Goal: Communication & Community: Ask a question

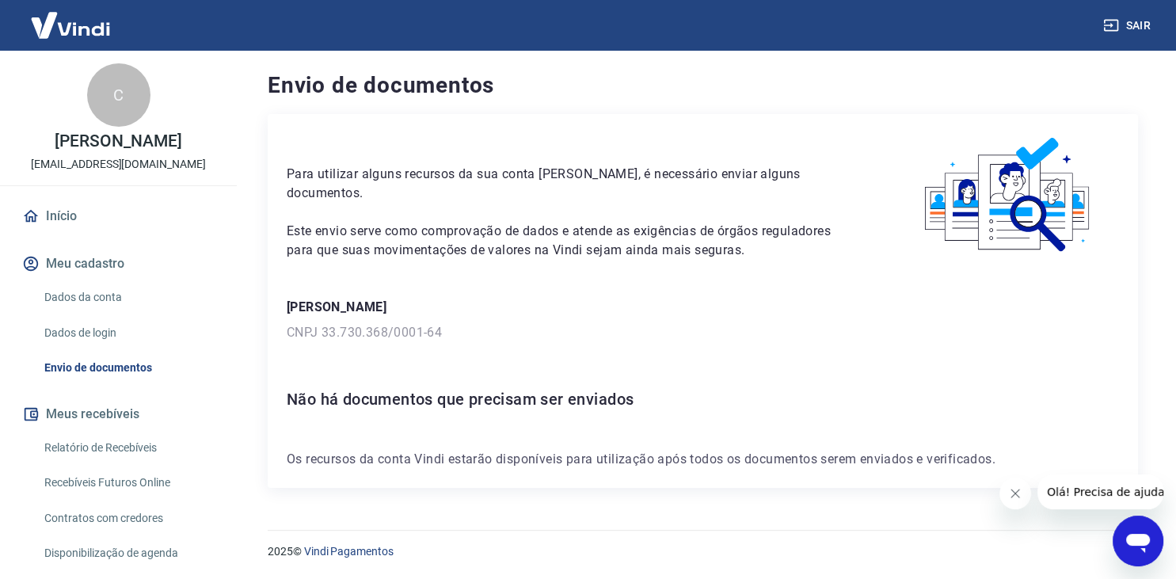
click at [1102, 497] on span "Olá! Precisa de ajuda?" at bounding box center [1109, 492] width 124 height 13
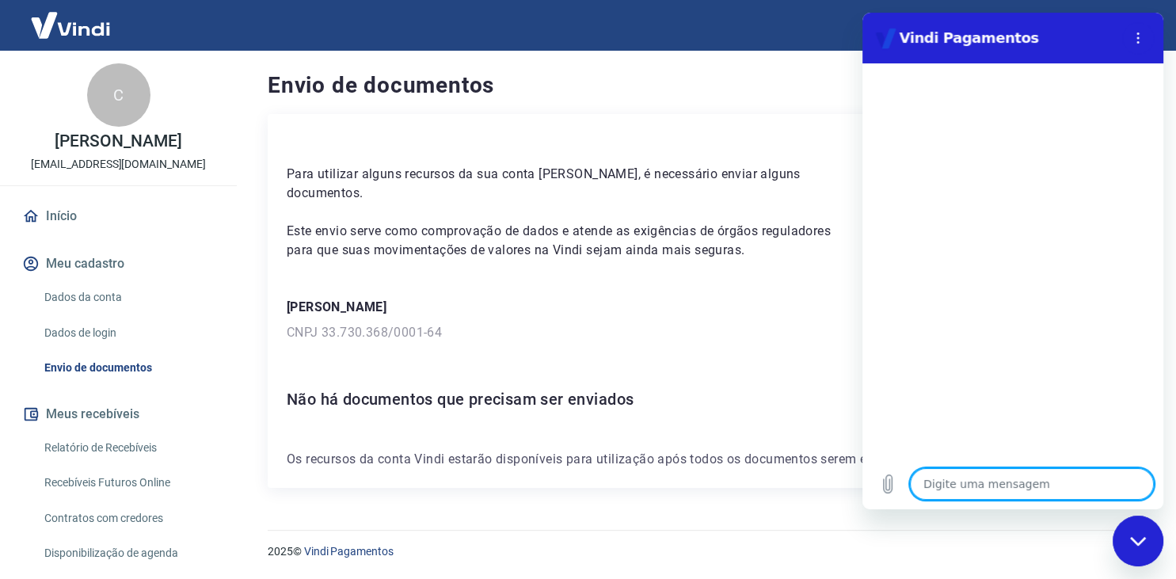
click at [997, 493] on textarea at bounding box center [1032, 484] width 244 height 32
type textarea "n"
type textarea "x"
type textarea "na"
type textarea "x"
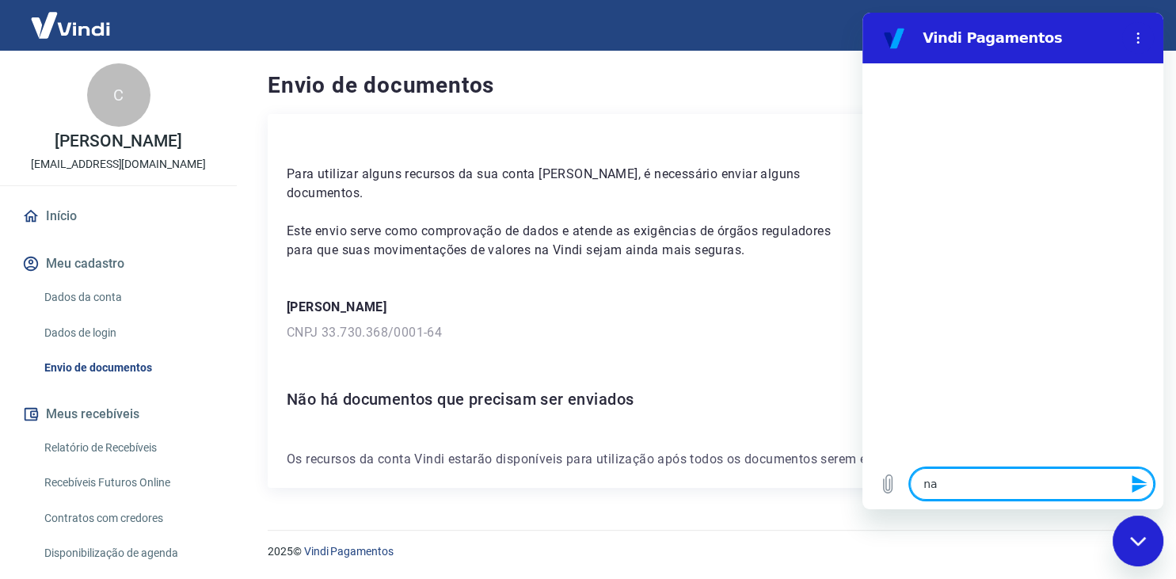
type textarea "nao"
type textarea "x"
type textarea "nao"
type textarea "x"
type textarea "nao e"
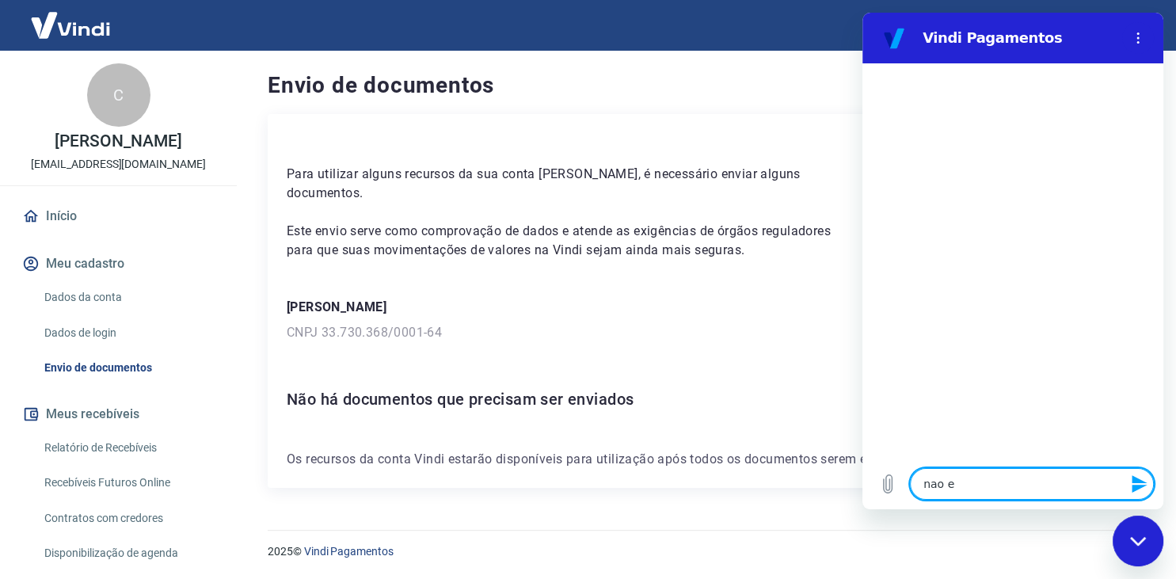
type textarea "x"
type textarea "nao es"
type textarea "x"
type textarea "nao est"
type textarea "x"
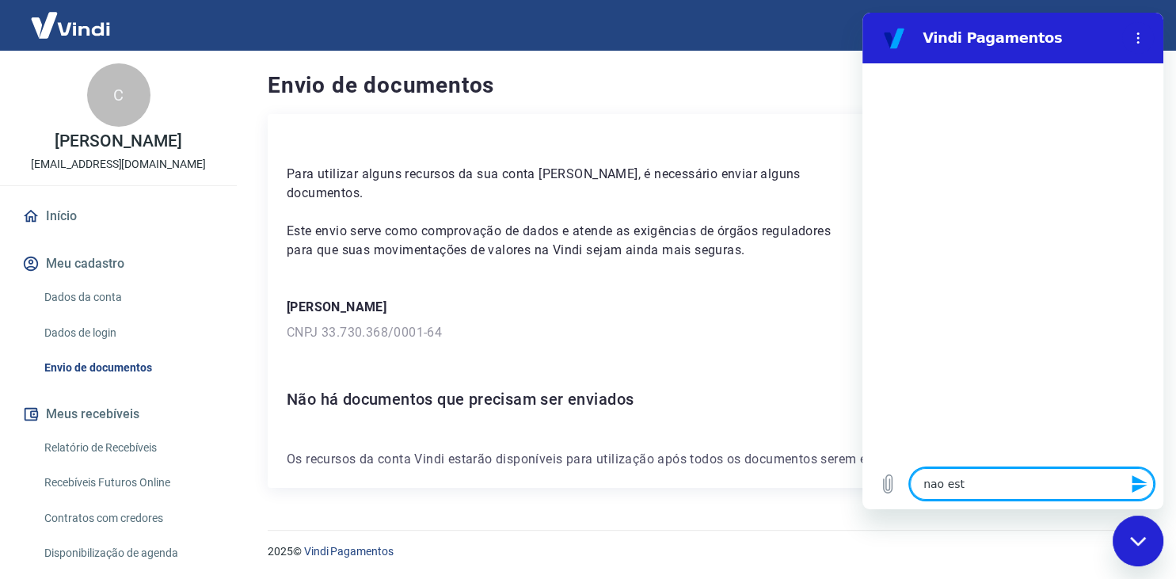
type textarea "nao esto"
type textarea "x"
type textarea "nao estou"
type textarea "x"
type textarea "nao estou"
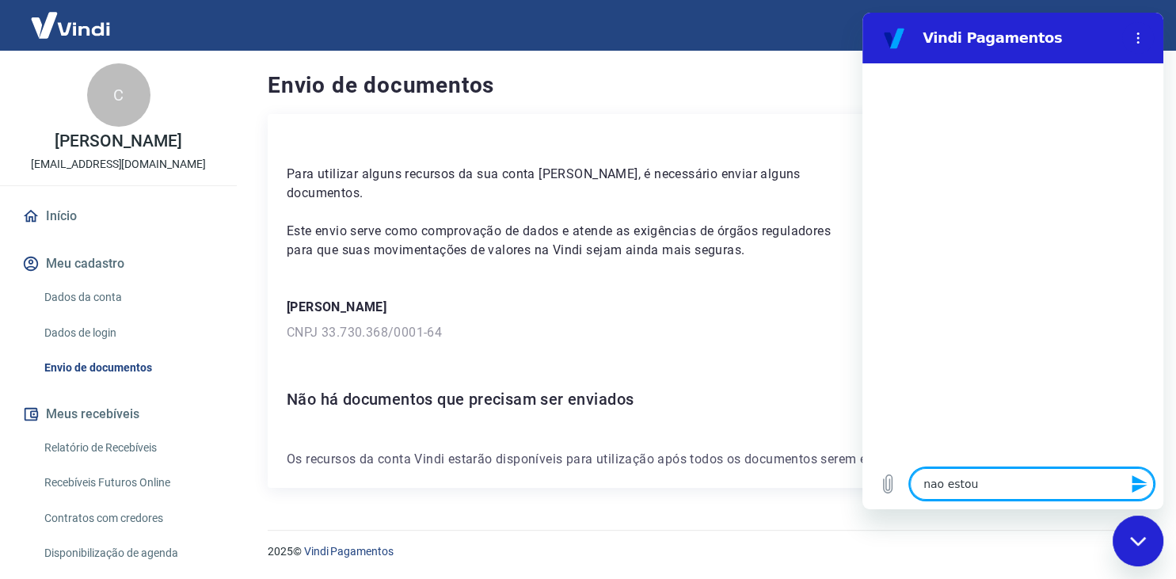
type textarea "x"
type textarea "nao estou c"
type textarea "x"
type textarea "nao estou co"
type textarea "x"
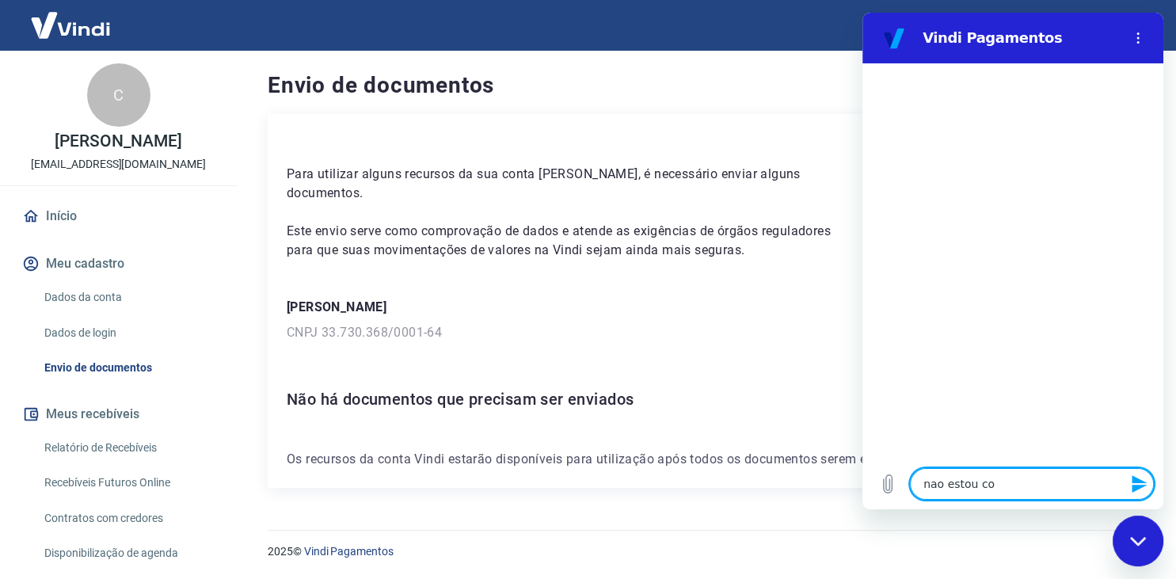
type textarea "nao estou con"
type textarea "x"
type textarea "nao estou cons"
type textarea "x"
type textarea "nao estou conse"
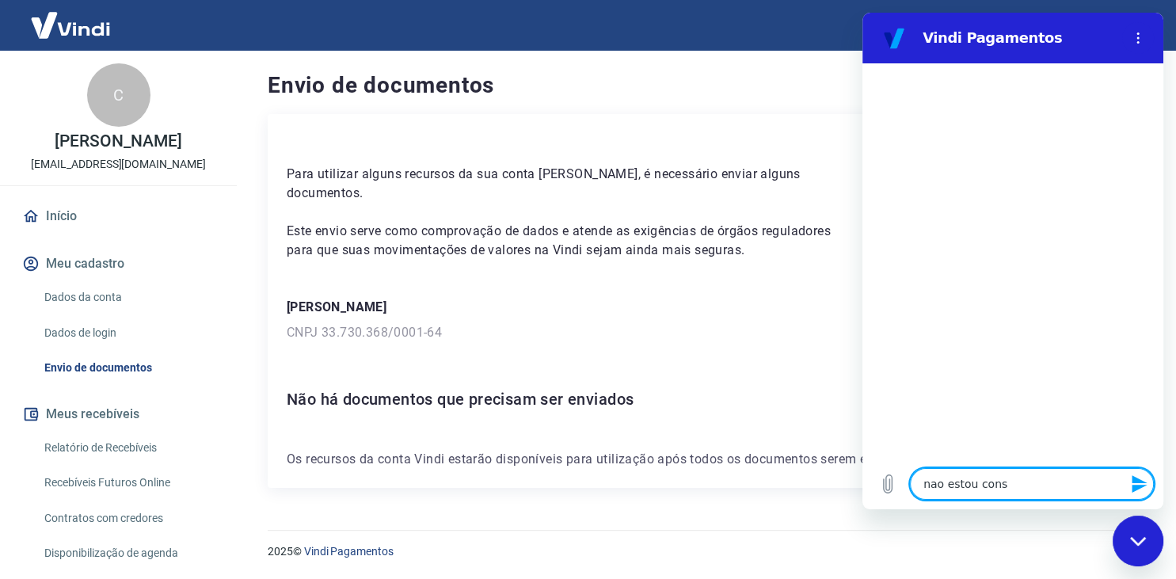
type textarea "x"
type textarea "nao estou conseg"
type textarea "x"
type textarea "nao estou consegu"
type textarea "x"
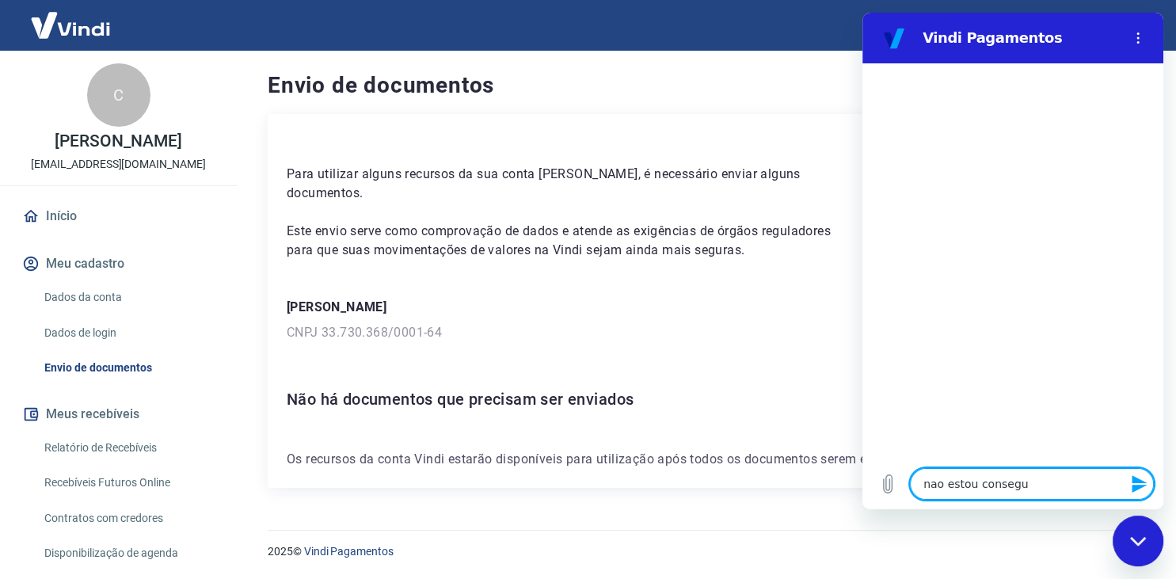
type textarea "nao estou consegui"
type textarea "x"
type textarea "nao estou conseguin"
type textarea "x"
type textarea "nao estou conseguind"
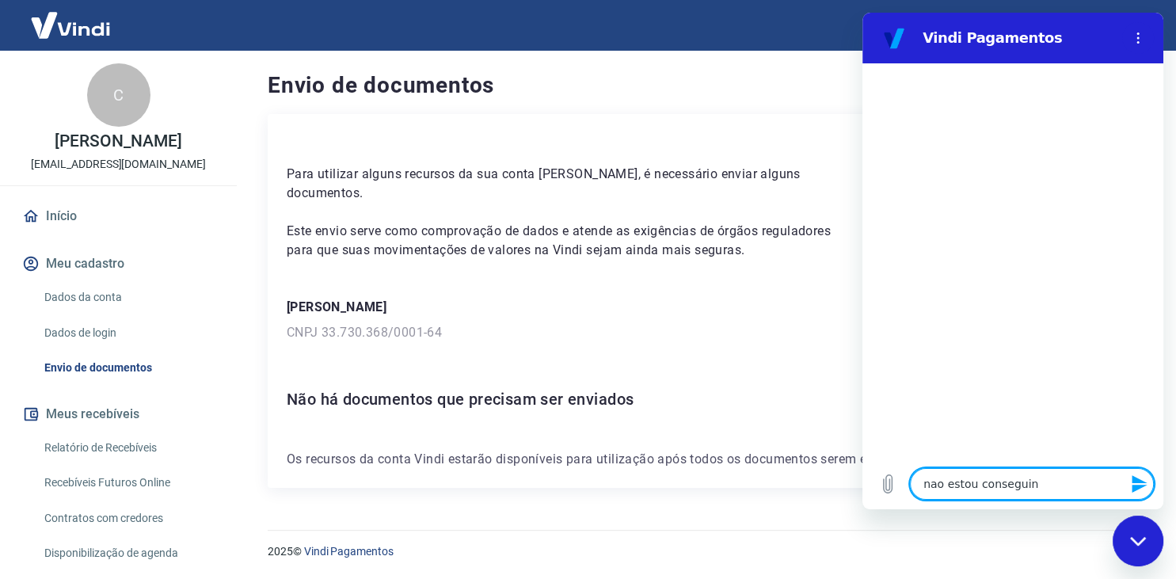
type textarea "x"
type textarea "nao estou conseguindo"
type textarea "x"
type textarea "nao estou conseguindo"
type textarea "x"
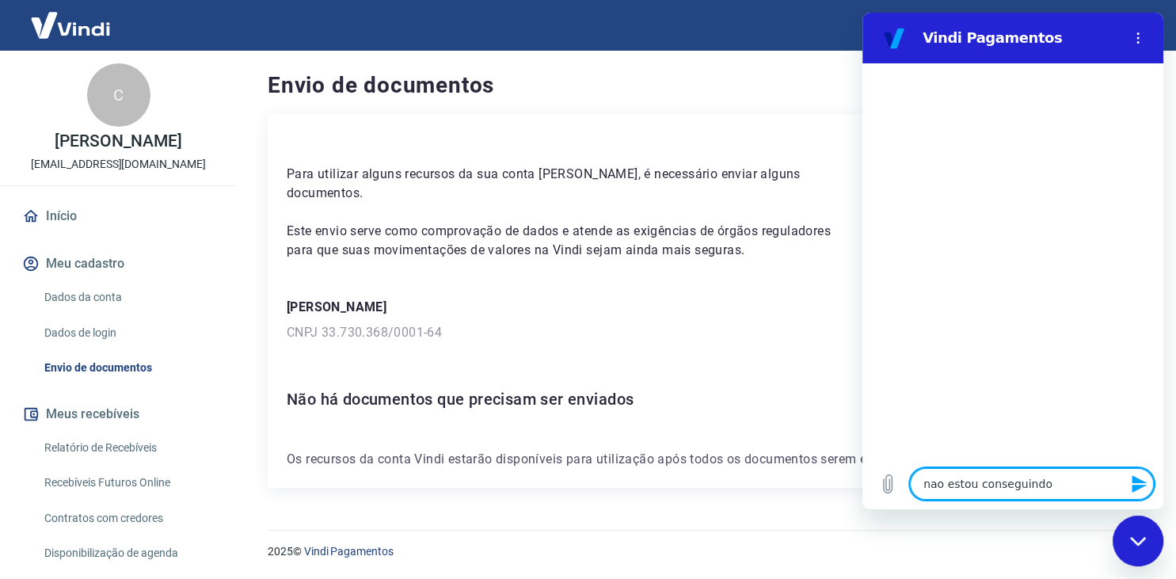
type textarea "nao estou conseguindo v"
type textarea "x"
type textarea "nao estou conseguindo ve"
type textarea "x"
type textarea "nao estou conseguindo ven"
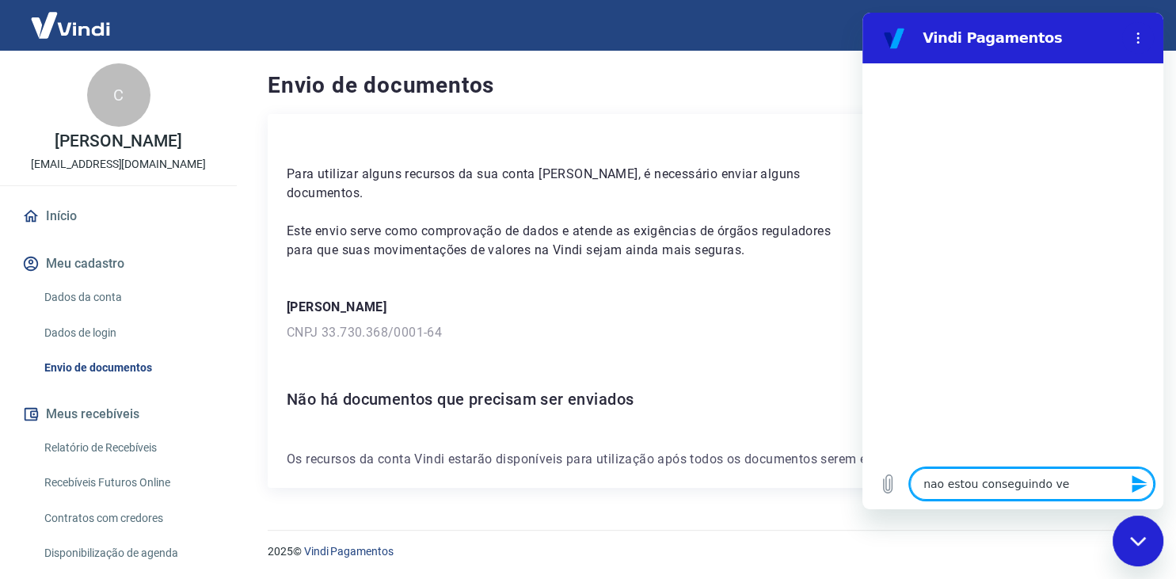
type textarea "x"
type textarea "nao estou conseguindo vend"
type textarea "x"
type textarea "nao estou conseguindo vende"
type textarea "x"
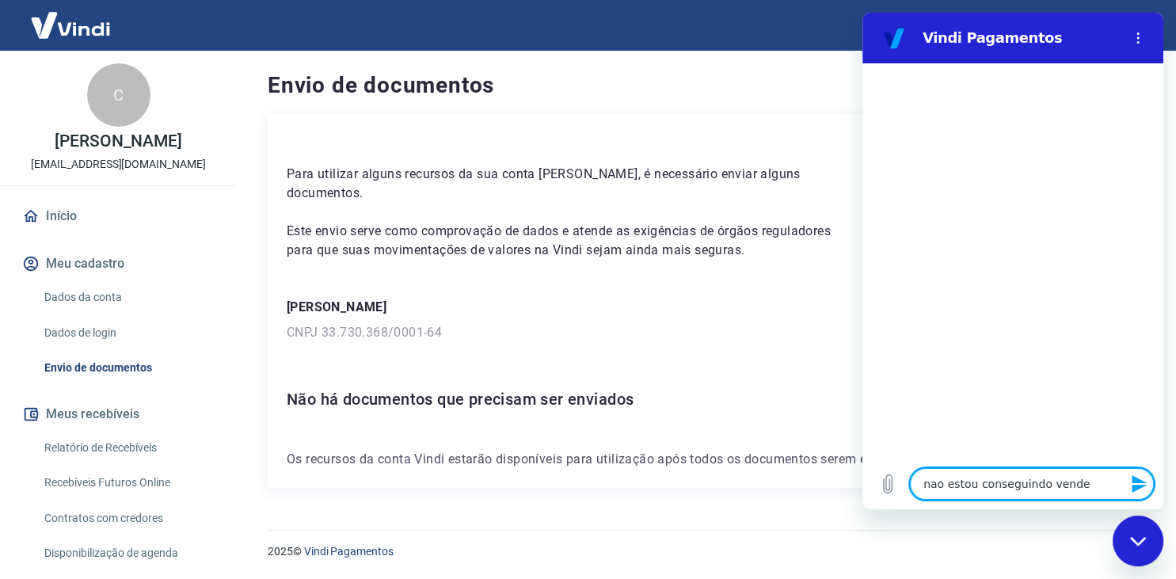
type textarea "nao estou conseguindo vender"
type textarea "x"
type textarea "nao estou conseguindo vender"
type textarea "x"
type textarea "nao estou conseguindo vender n"
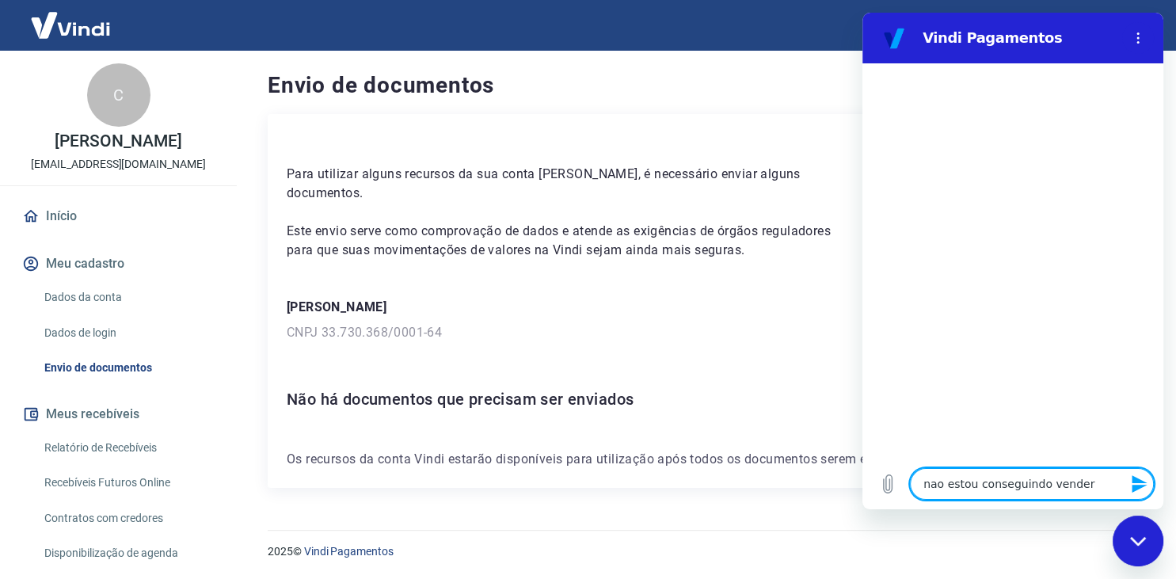
type textarea "x"
type textarea "nao estou conseguindo vender no"
type textarea "x"
type textarea "nao estou conseguindo vender no"
type textarea "x"
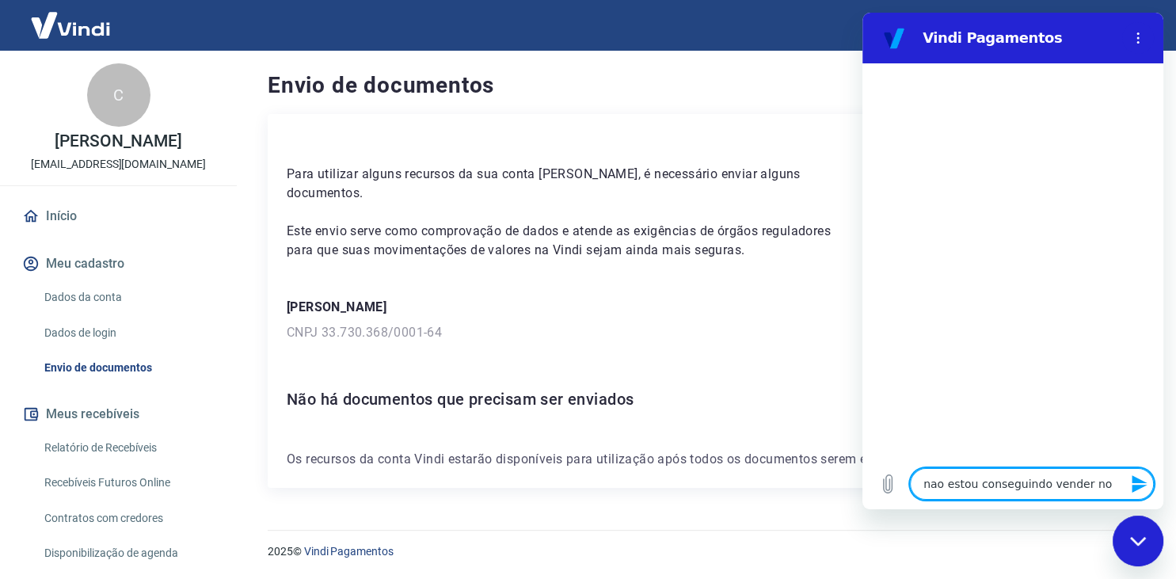
type textarea "nao estou conseguindo vender no s"
type textarea "x"
type textarea "nao estou conseguindo vender no si"
type textarea "x"
type textarea "nao estou conseguindo vender no sit"
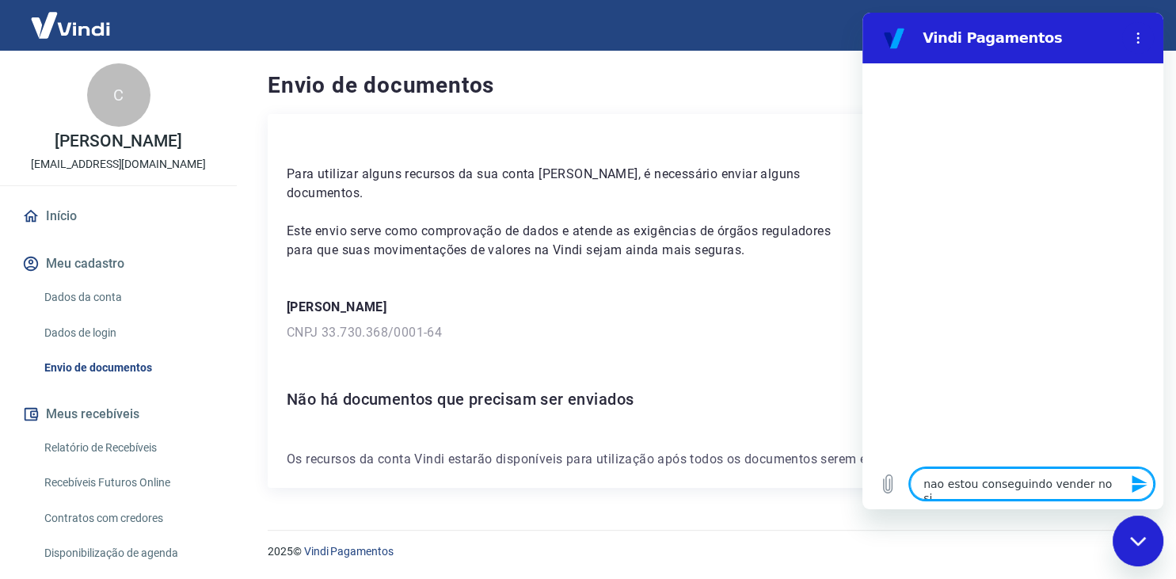
type textarea "x"
type textarea "nao estou conseguindo vender no site"
type textarea "x"
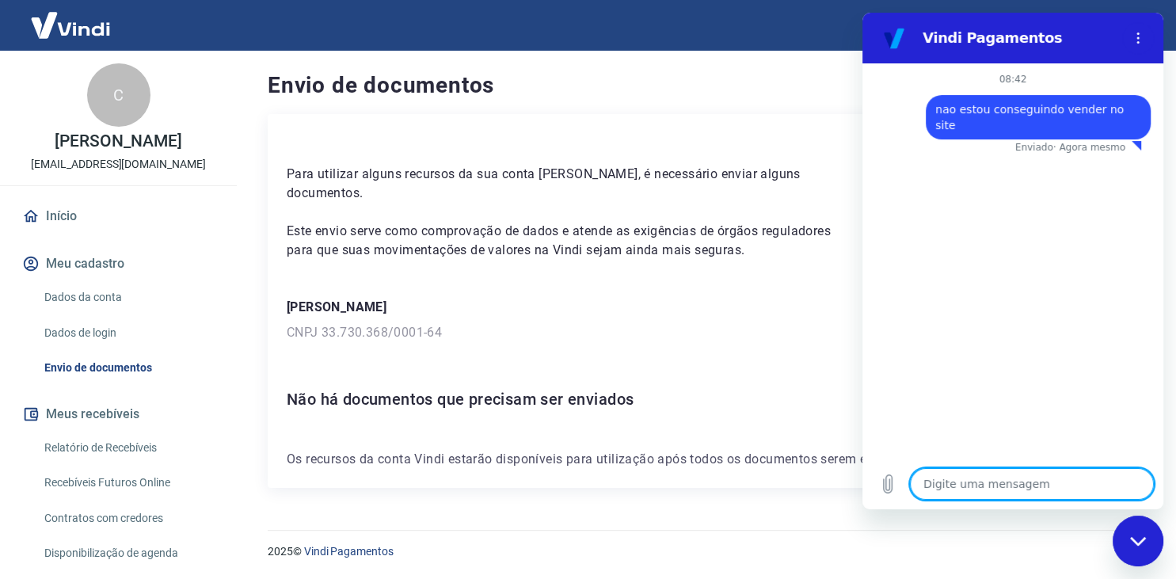
type textarea "x"
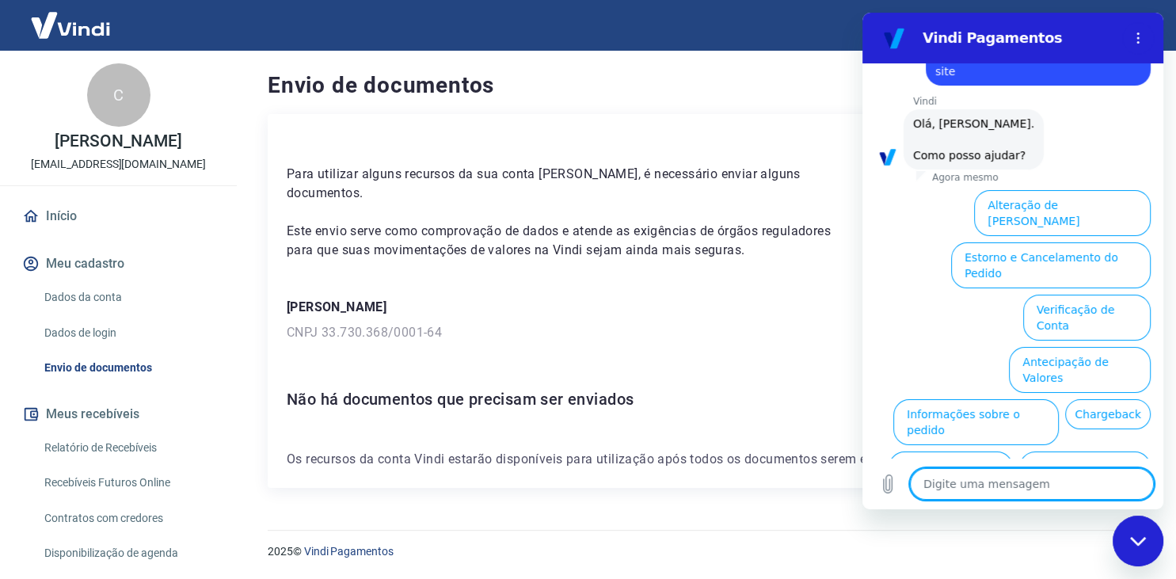
scroll to position [55, 0]
click at [1008, 476] on textarea at bounding box center [1032, 484] width 244 height 32
type textarea "n"
type textarea "x"
type textarea "ne"
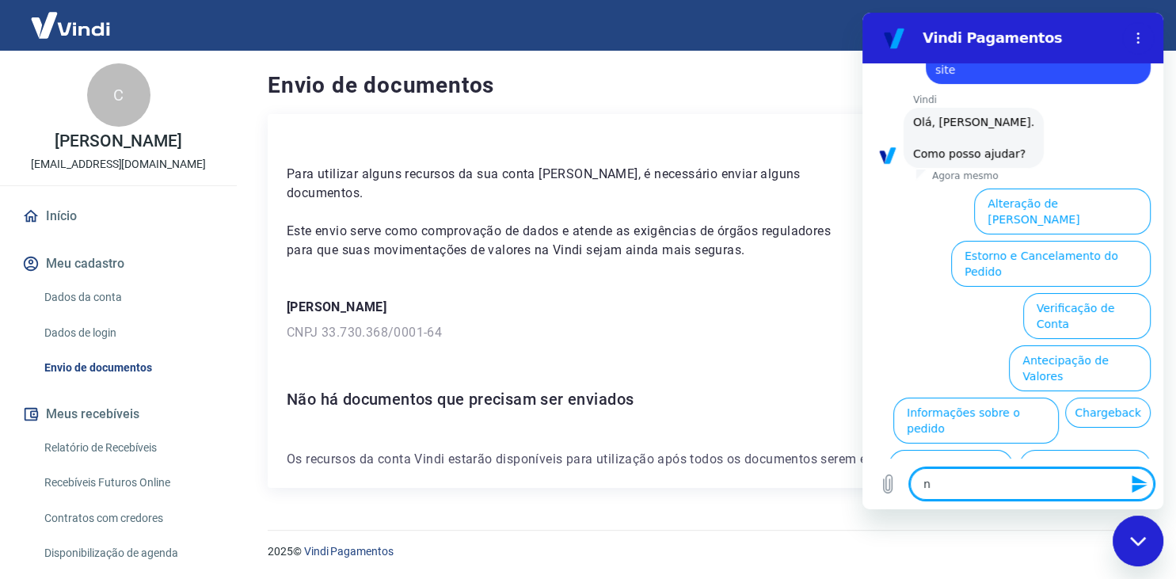
type textarea "x"
type textarea "nen"
type textarea "x"
type textarea "nenh"
type textarea "x"
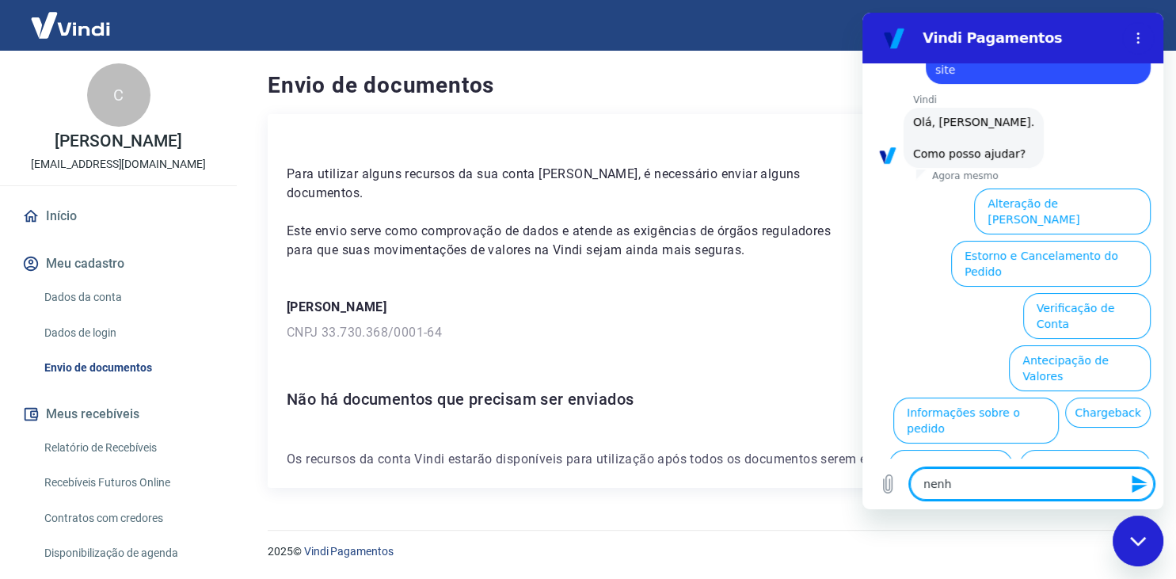
type textarea "nenhu"
type textarea "x"
type textarea "nenh"
type textarea "x"
type textarea "nen"
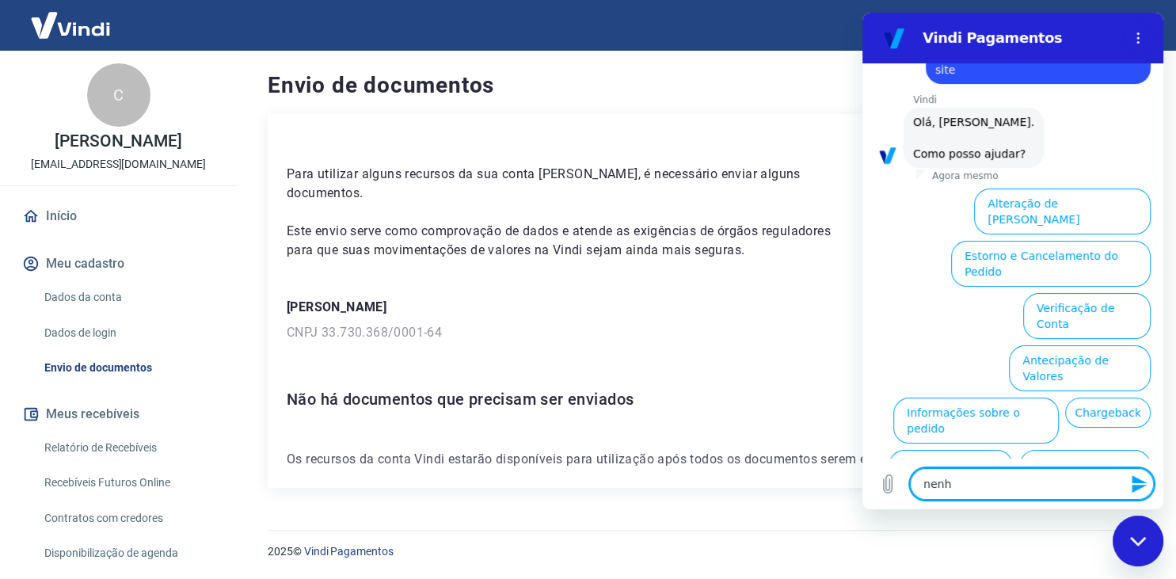
type textarea "x"
type textarea "nenh"
type textarea "x"
type textarea "nenhu"
type textarea "x"
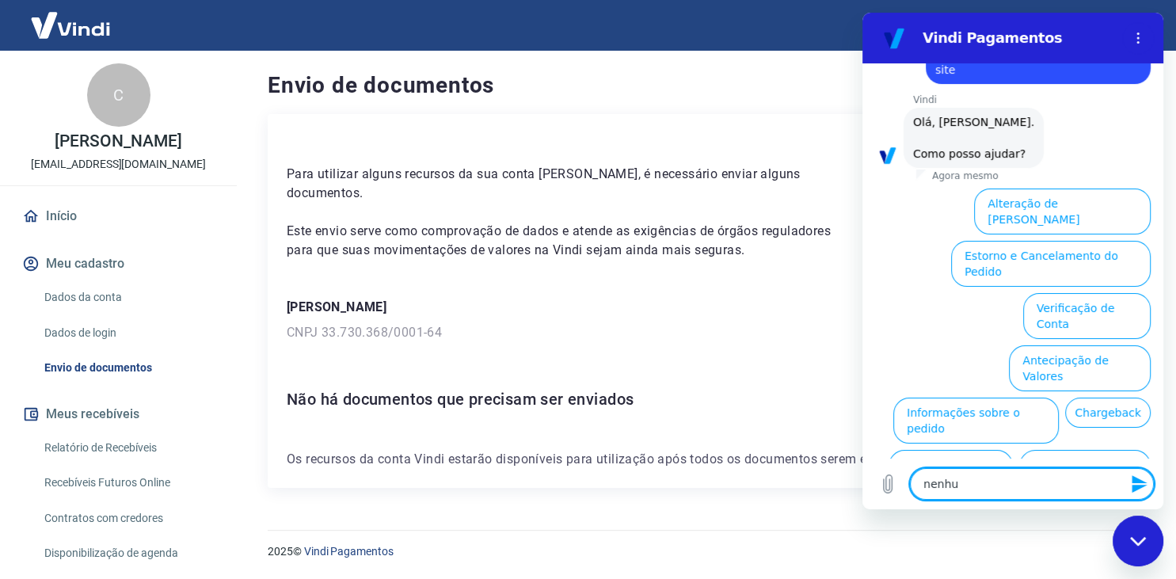
type textarea "nenhum"
type textarea "x"
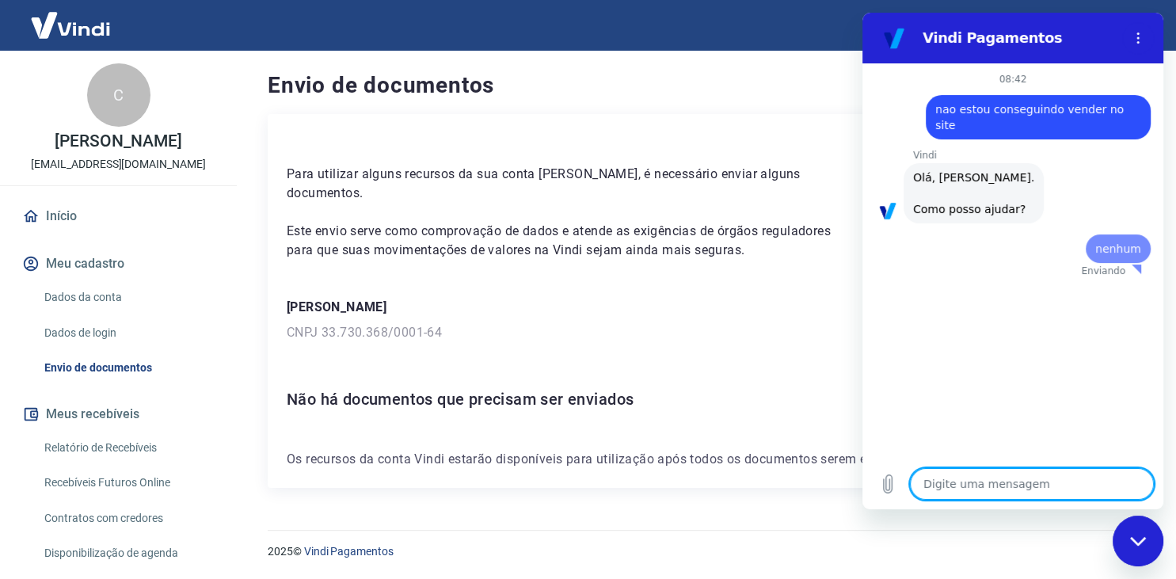
scroll to position [0, 0]
type textarea "q"
type textarea "x"
type textarea "qu"
type textarea "x"
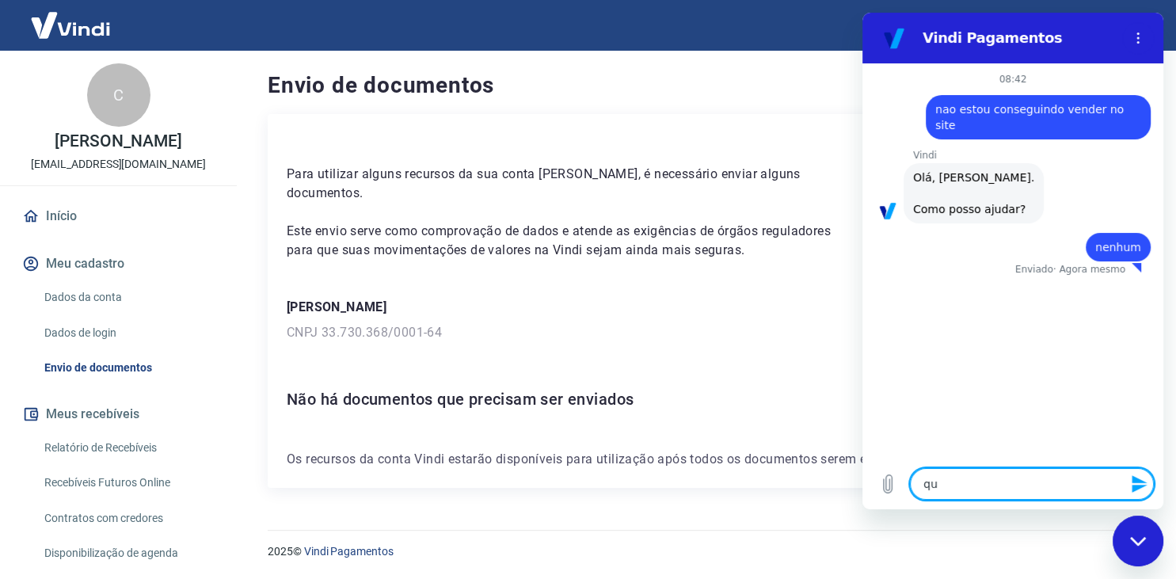
type textarea "que"
type textarea "x"
type textarea "quer"
type textarea "x"
type textarea "quero"
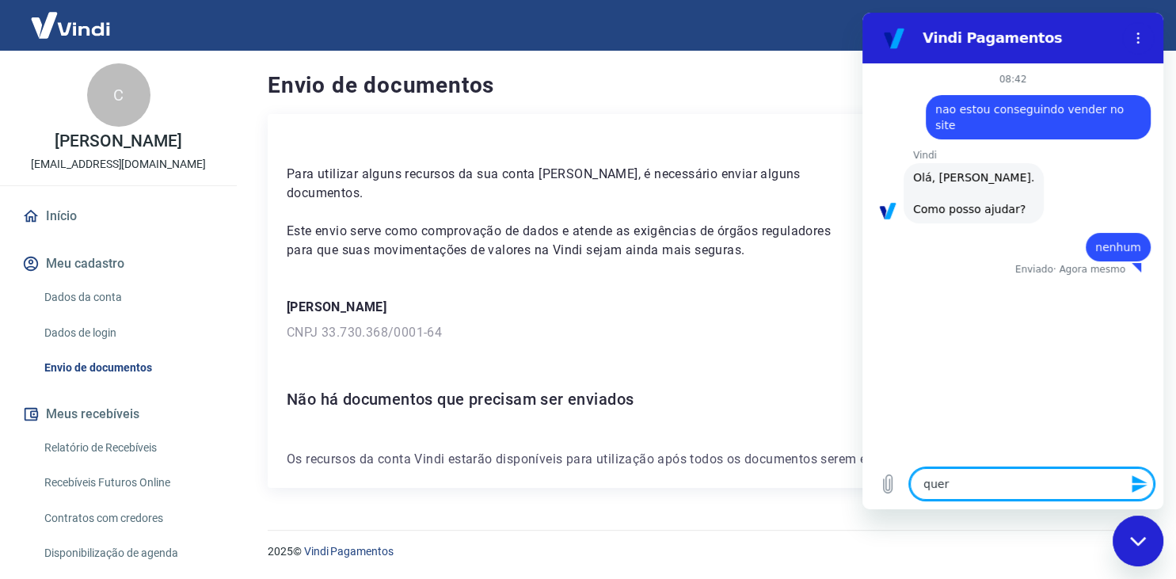
type textarea "x"
type textarea "quero"
type textarea "x"
type textarea "quero f"
type textarea "x"
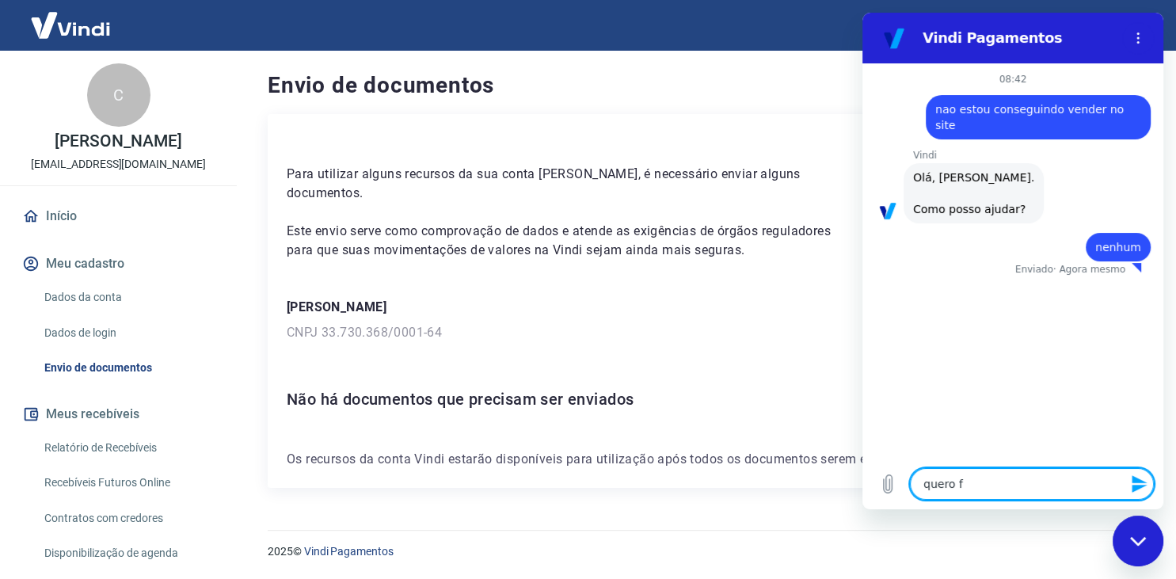
type textarea "quero fa"
type textarea "x"
type textarea "quero fal"
type textarea "x"
type textarea "quero fala"
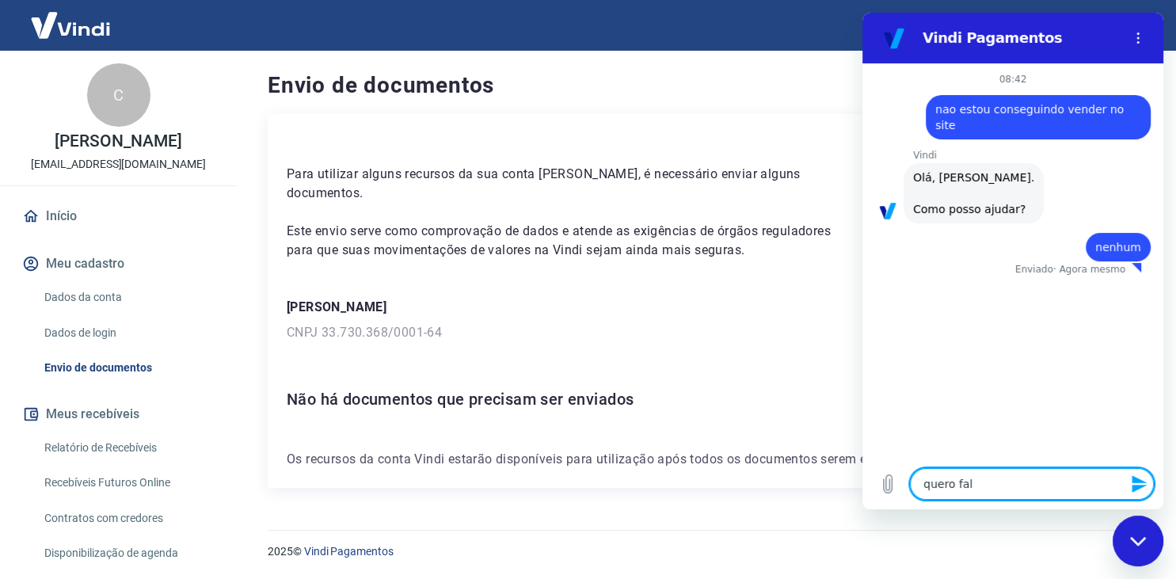
type textarea "x"
type textarea "quero falar"
type textarea "x"
type textarea "quero falar"
type textarea "x"
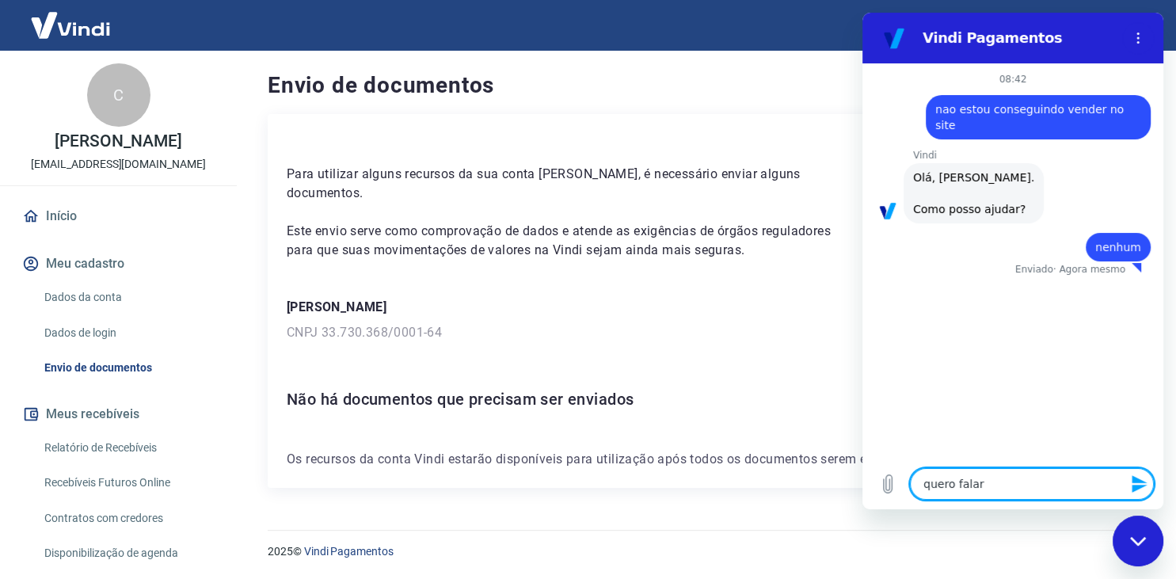
type textarea "quero falar c"
type textarea "x"
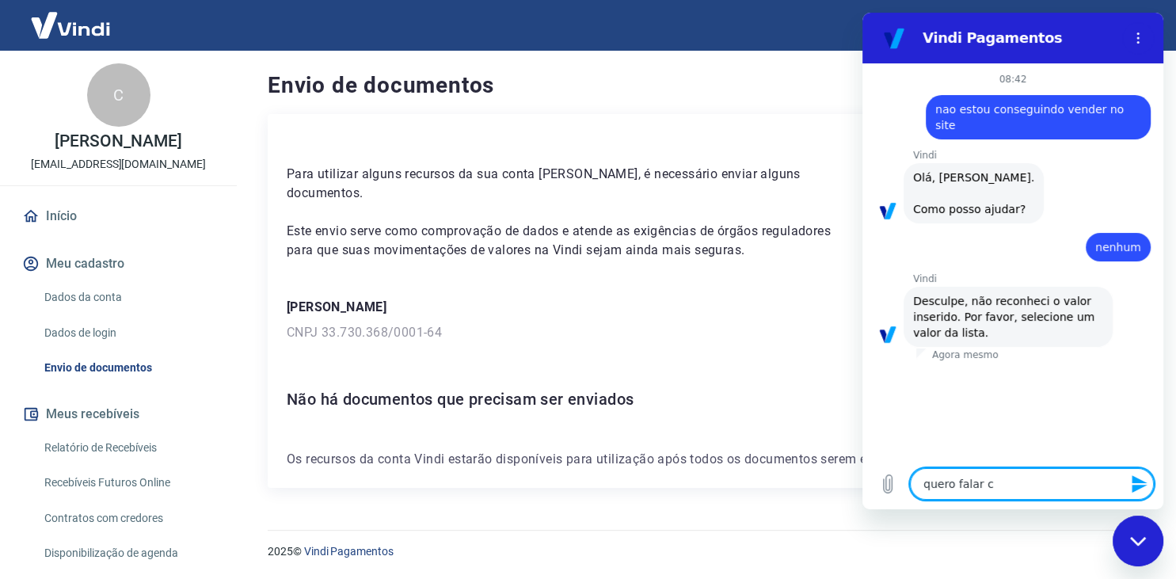
type textarea "quero falar co"
type textarea "x"
type textarea "quero falar com"
type textarea "x"
type textarea "quero falar com"
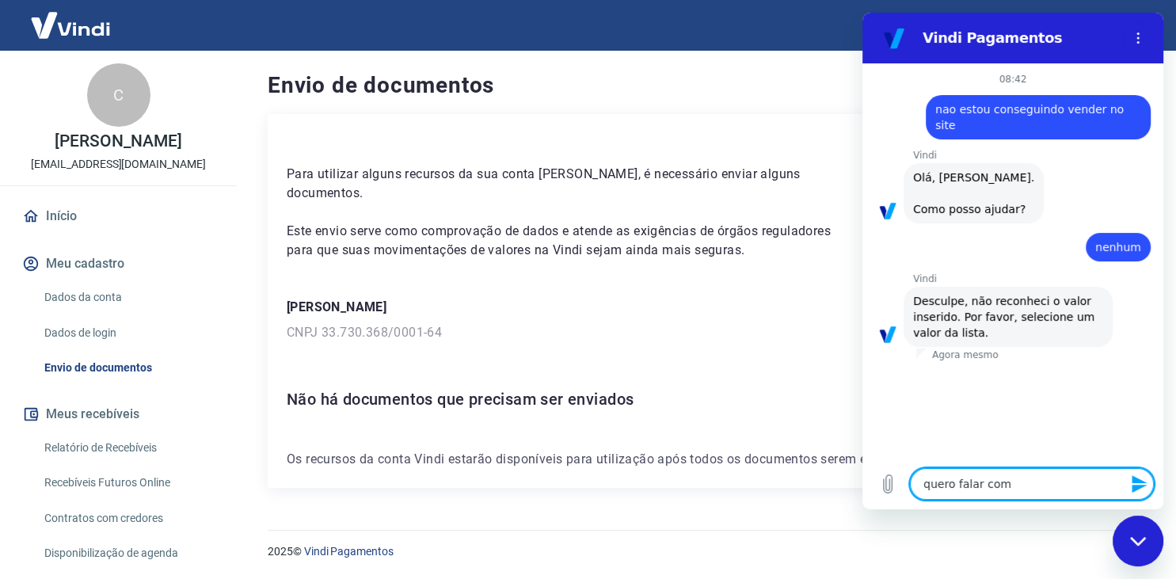
type textarea "x"
type textarea "quero falar com a"
type textarea "x"
type textarea "quero falar com an"
type textarea "x"
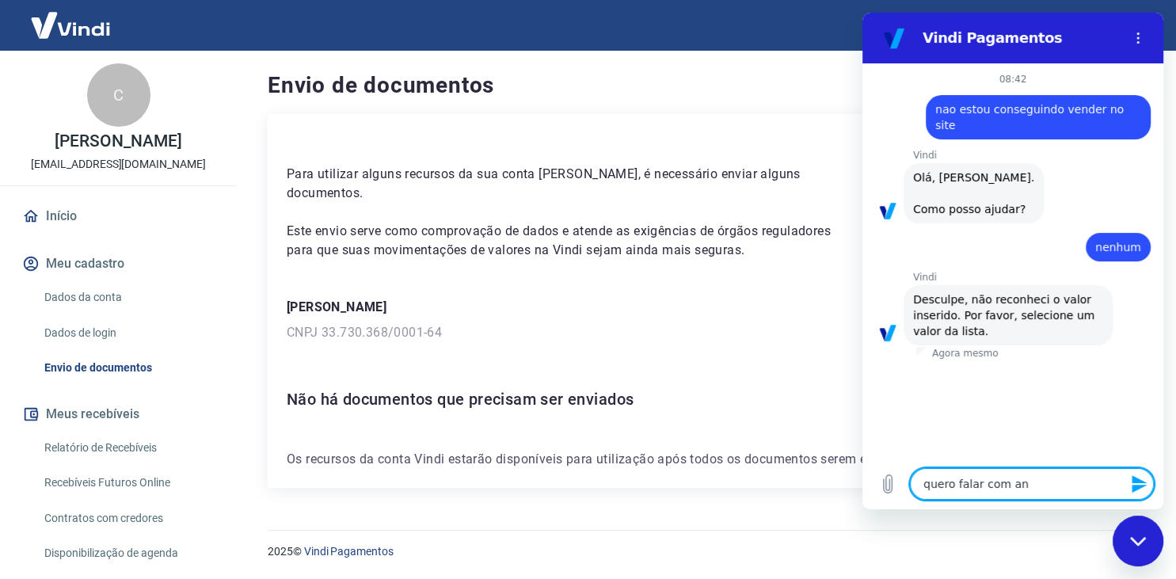
type textarea "quero falar com ant"
type textarea "x"
type textarea "quero falar com an"
type textarea "x"
type textarea "quero falar com a"
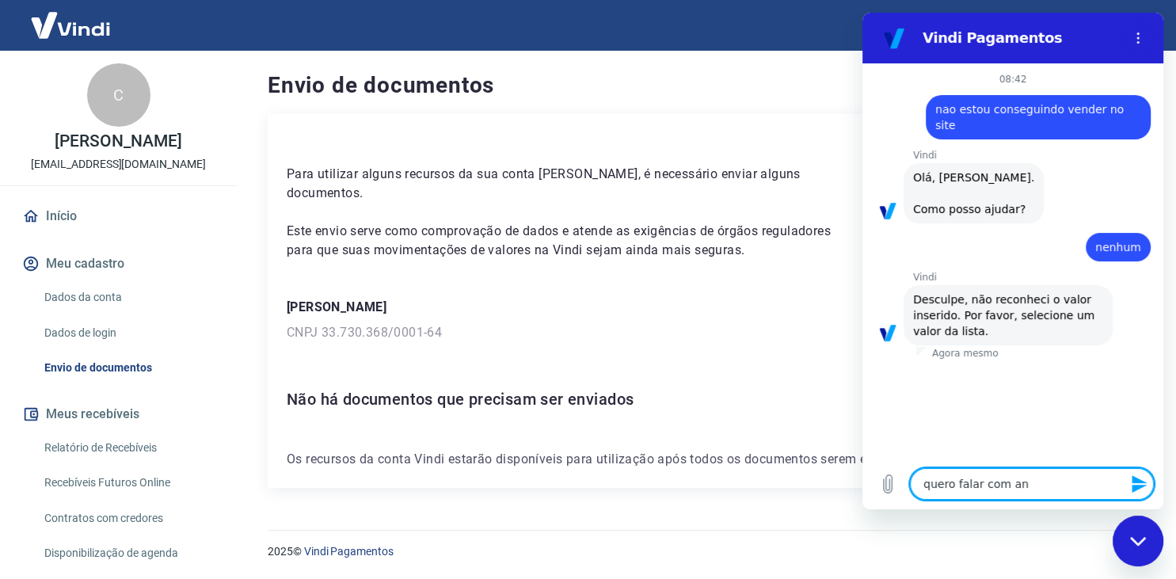
type textarea "x"
type textarea "quero falar com"
type textarea "x"
type textarea "quero falar com"
type textarea "x"
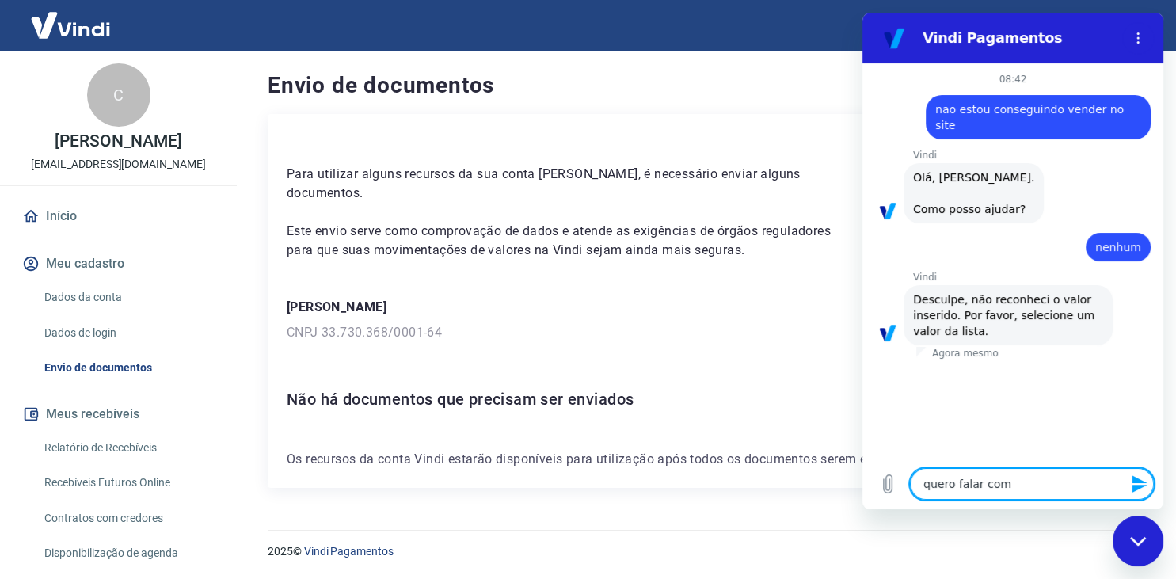
type textarea "quero falar co"
type textarea "x"
type textarea "quero falar c"
type textarea "x"
type textarea "quero falar"
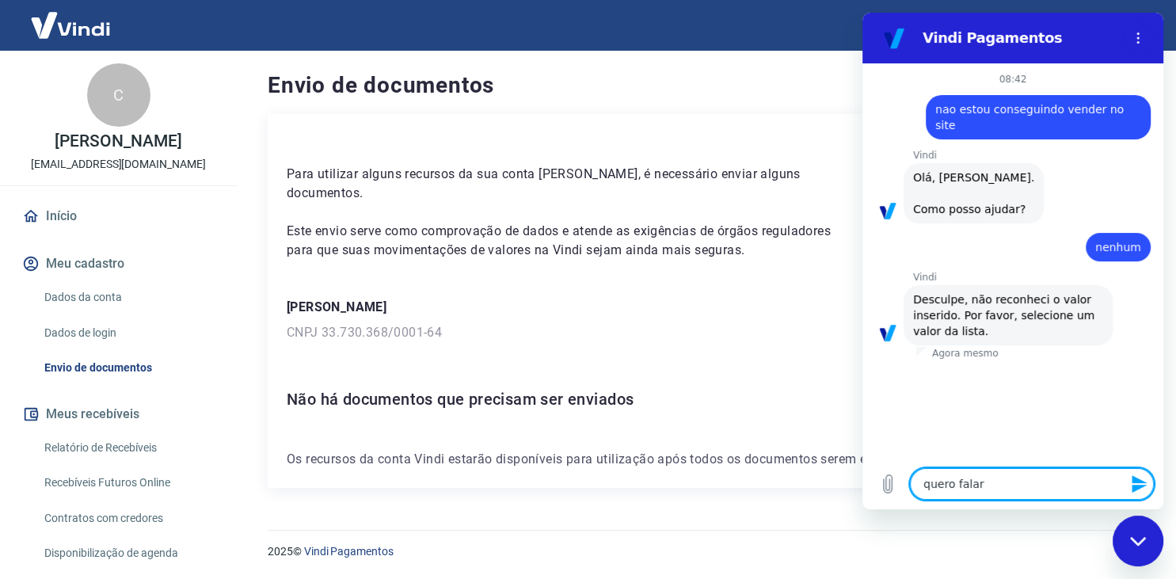
type textarea "x"
type textarea "quero falar"
type textarea "x"
type textarea "quero fala"
type textarea "x"
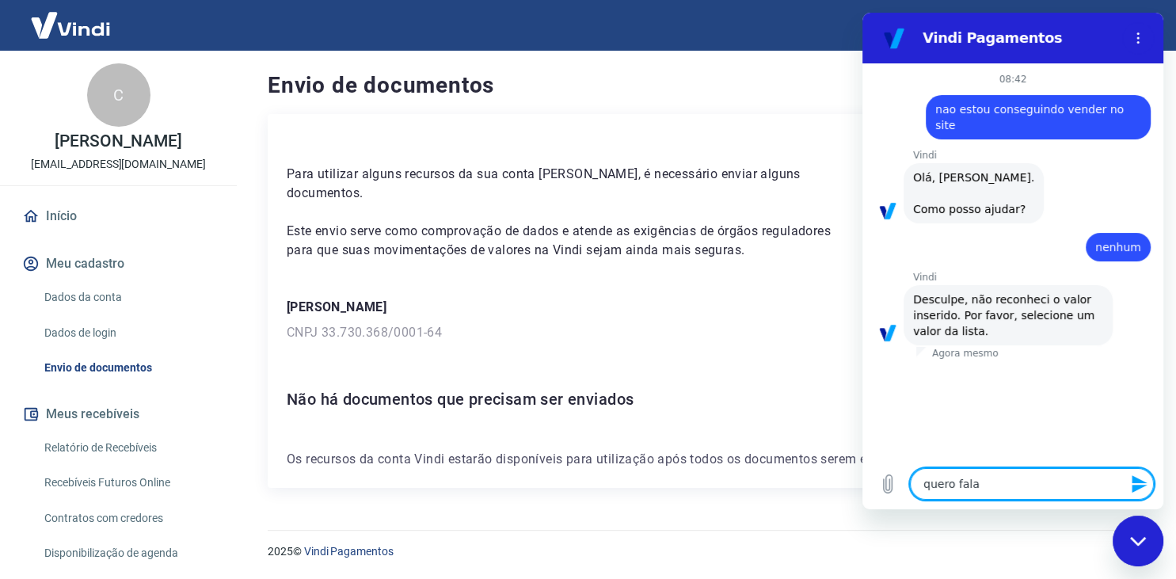
type textarea "quero fal"
type textarea "x"
type textarea "quero fa"
type textarea "x"
type textarea "quero f"
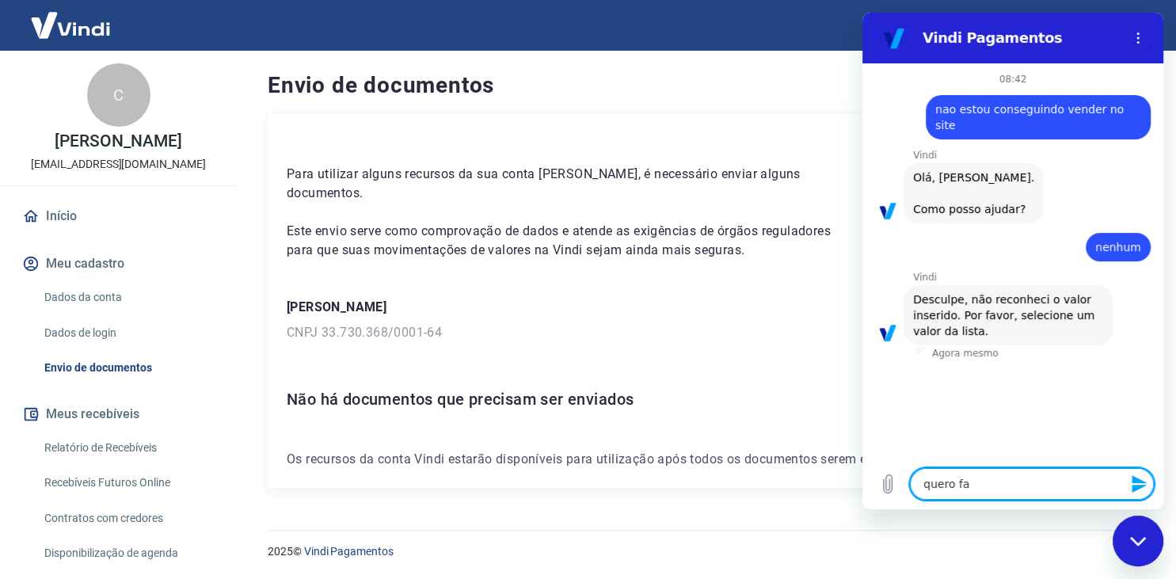
type textarea "x"
type textarea "quero"
type textarea "x"
type textarea "quero"
type textarea "x"
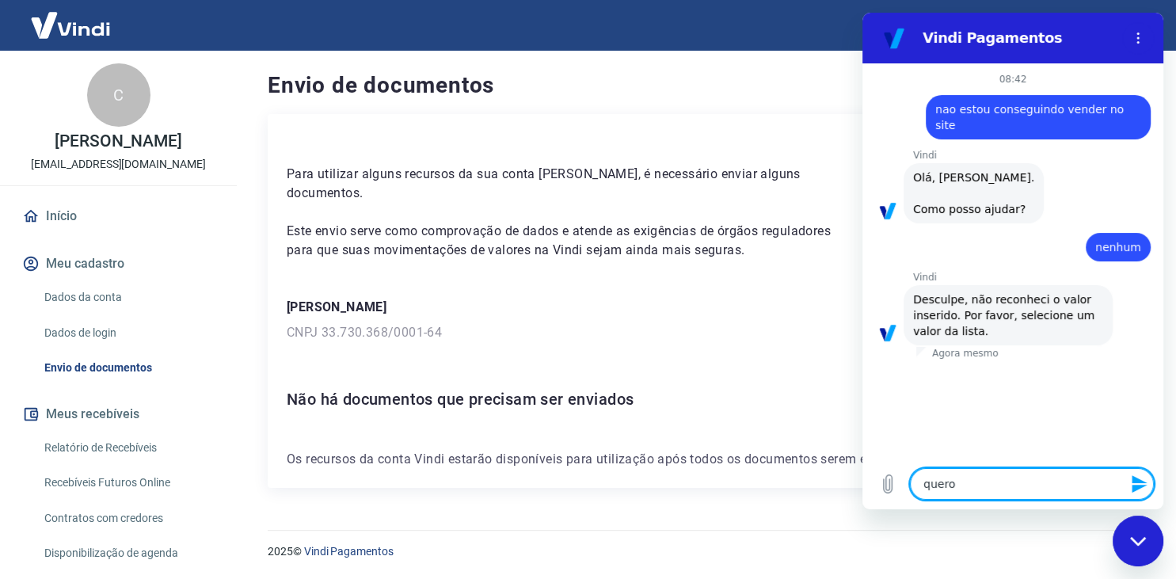
type textarea "quer"
type textarea "x"
type textarea "que"
type textarea "x"
type textarea "qu"
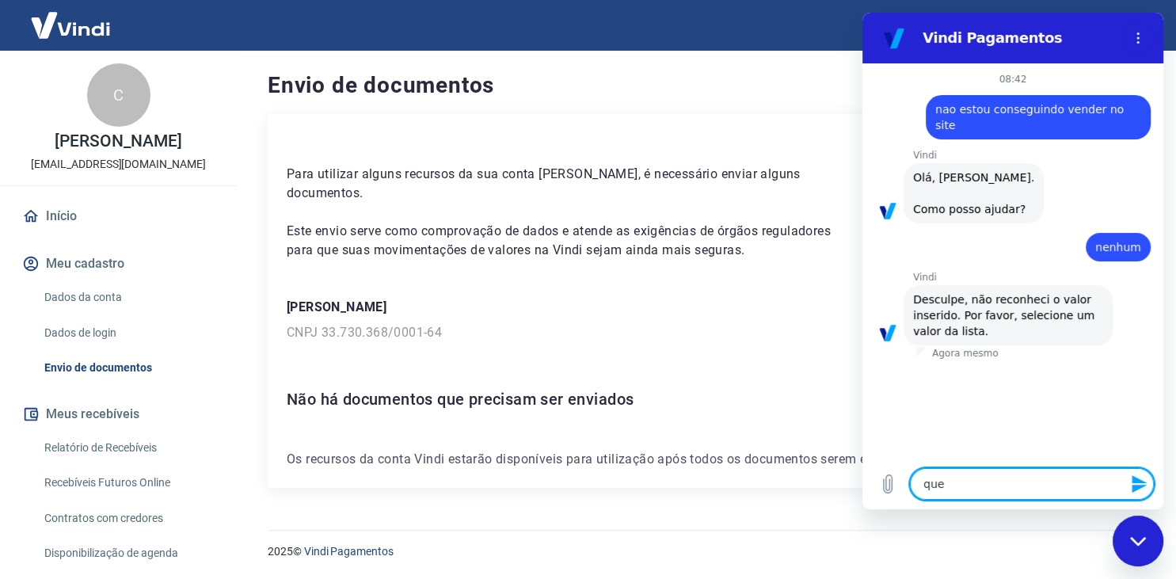
type textarea "x"
type textarea "q"
type textarea "x"
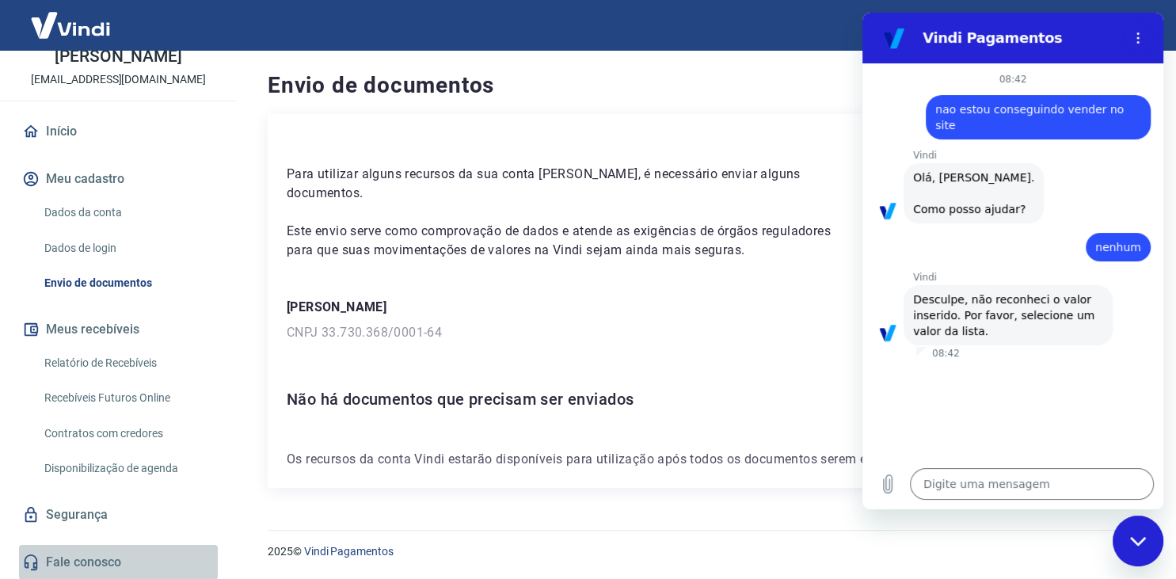
click at [108, 561] on link "Fale conosco" at bounding box center [118, 562] width 199 height 35
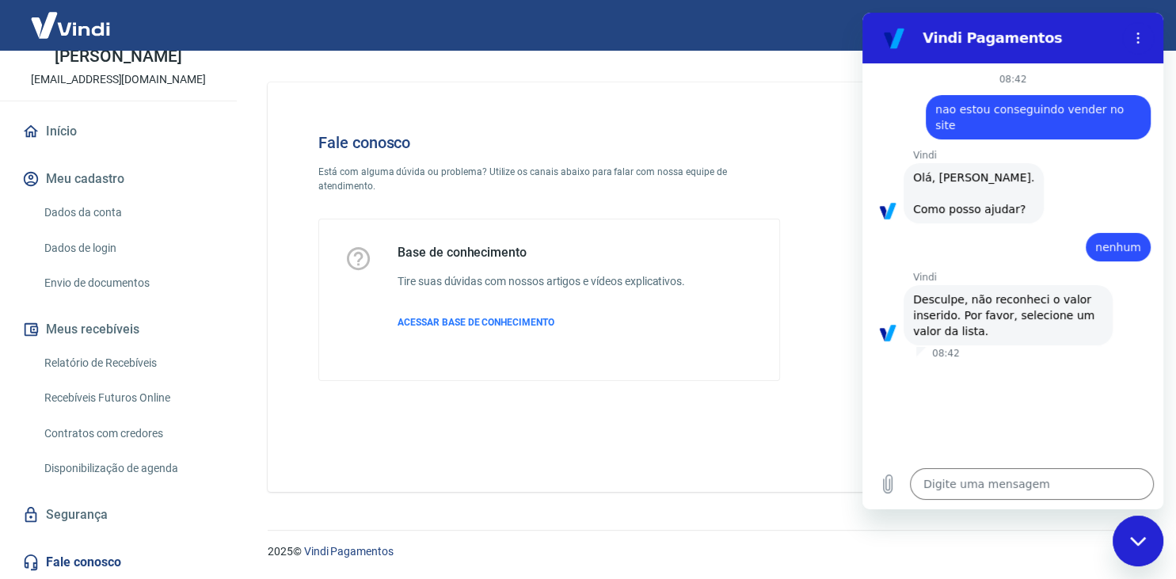
click at [1146, 537] on icon "Fechar janela de mensagens" at bounding box center [1138, 541] width 17 height 10
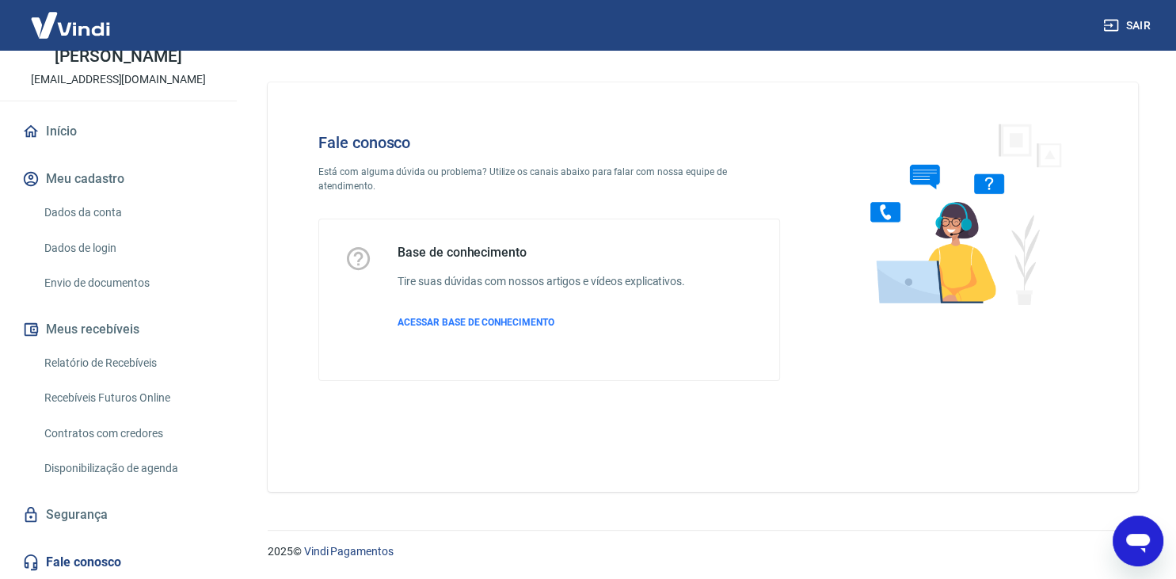
click at [1137, 546] on icon "Abrir janela de mensagens" at bounding box center [1138, 543] width 24 height 19
type textarea "x"
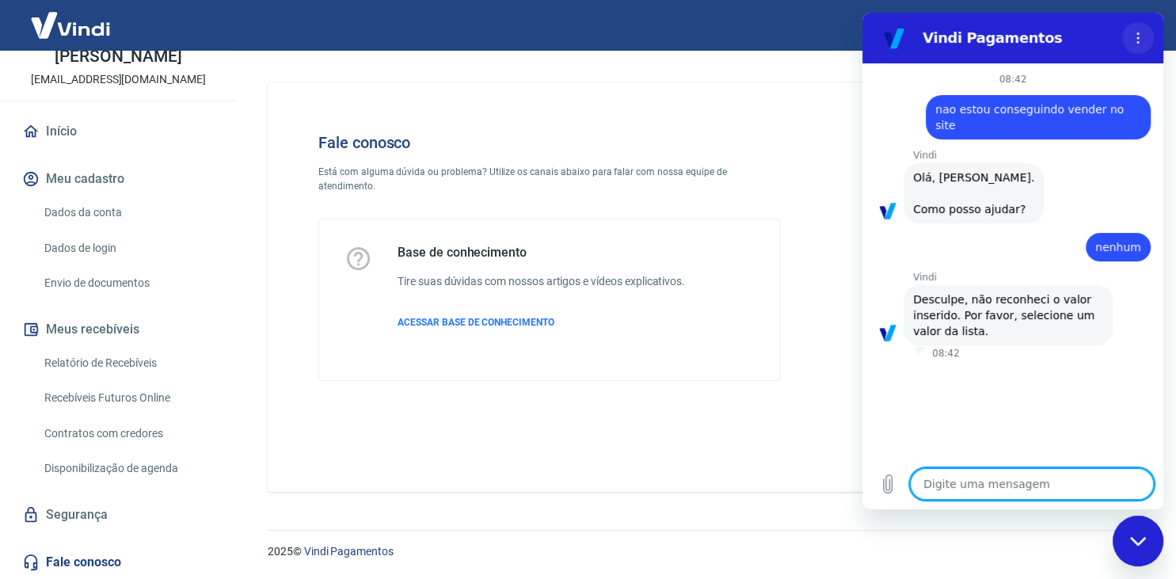
click at [1131, 39] on button "Menu de opções" at bounding box center [1138, 38] width 32 height 32
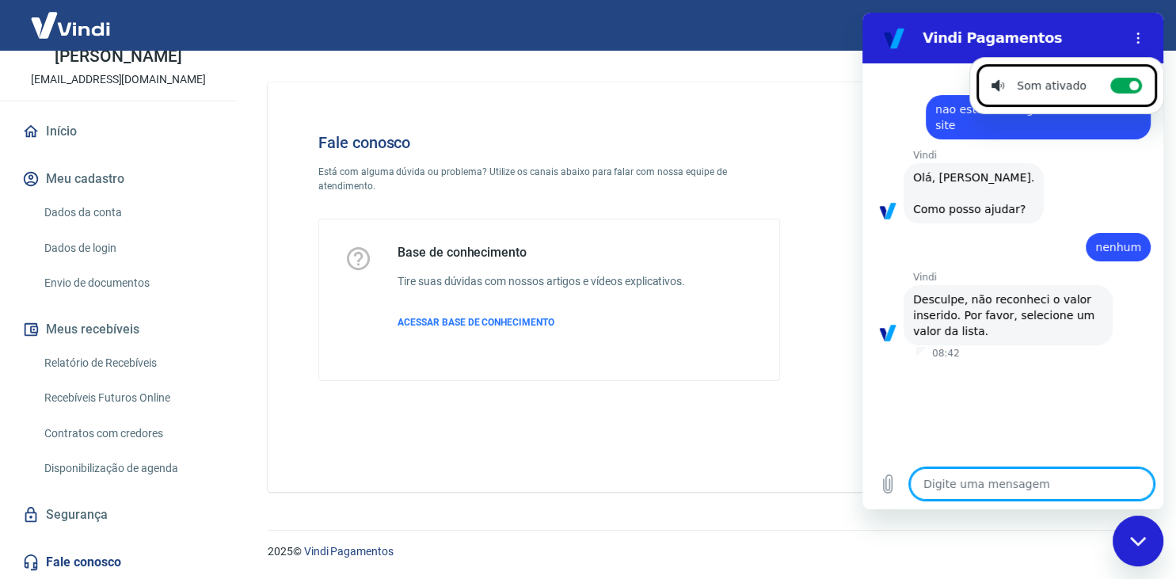
click at [1005, 497] on textarea at bounding box center [1032, 484] width 244 height 32
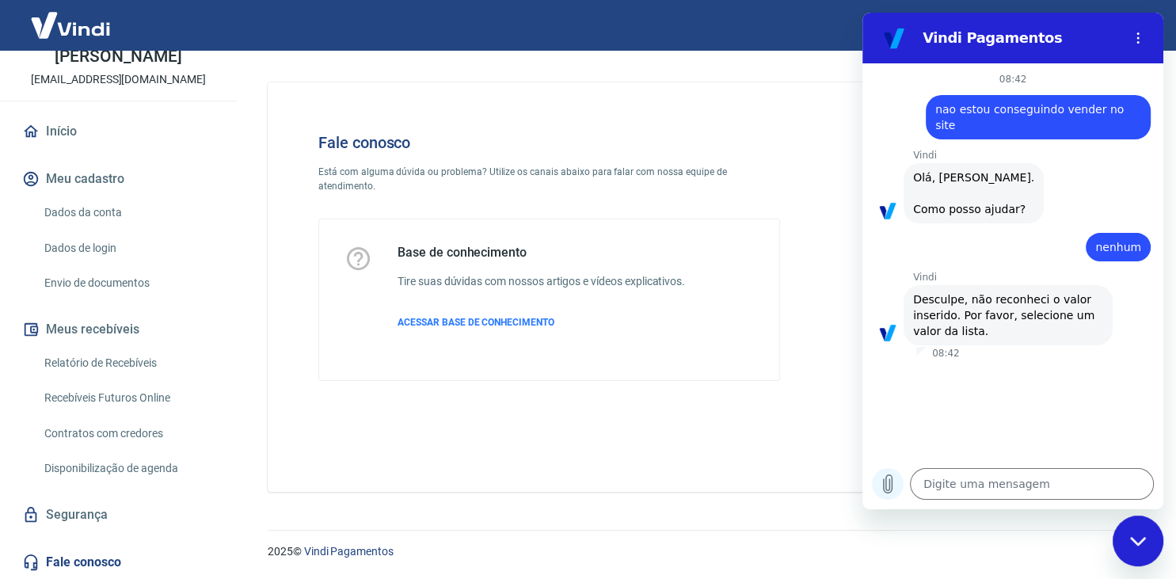
click at [885, 483] on icon "Carregar arquivo" at bounding box center [887, 483] width 19 height 19
click at [962, 474] on textarea at bounding box center [1032, 484] width 244 height 32
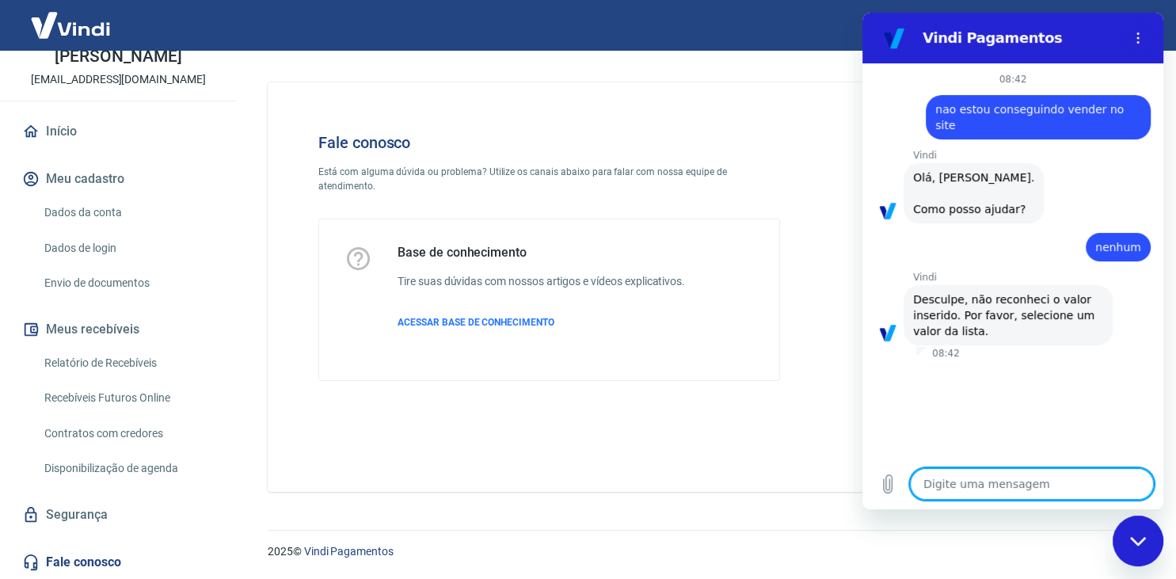
type textarea "o"
type textarea "x"
type textarea "oi"
type textarea "x"
type textarea "oi]"
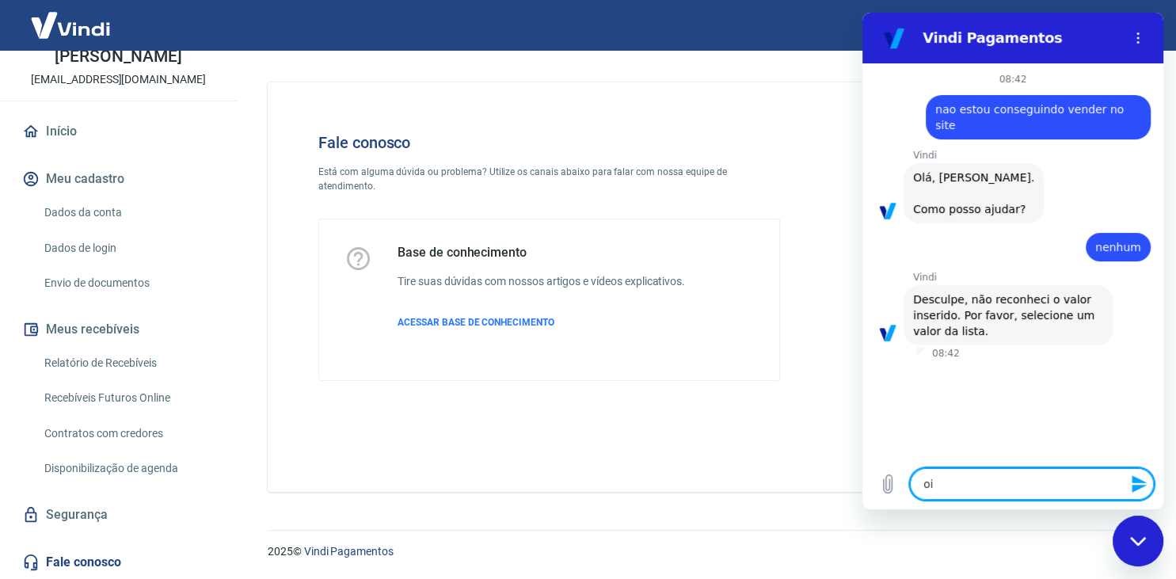
type textarea "x"
type textarea "oi]"
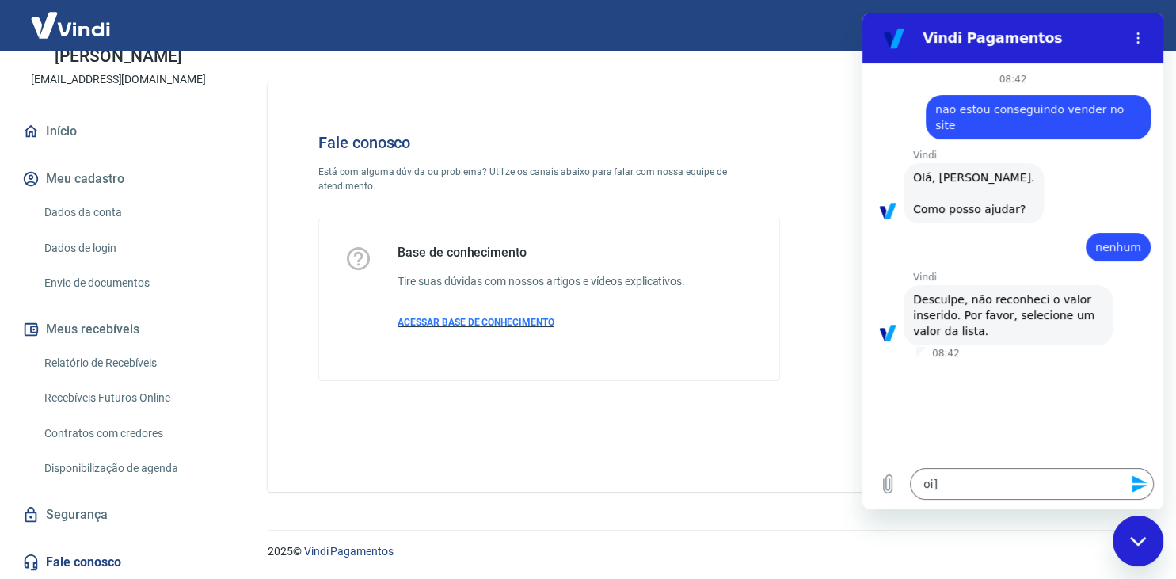
click at [436, 317] on span "ACESSAR BASE DE CONHECIMENTO" at bounding box center [476, 322] width 157 height 11
